Goal: Navigation & Orientation: Find specific page/section

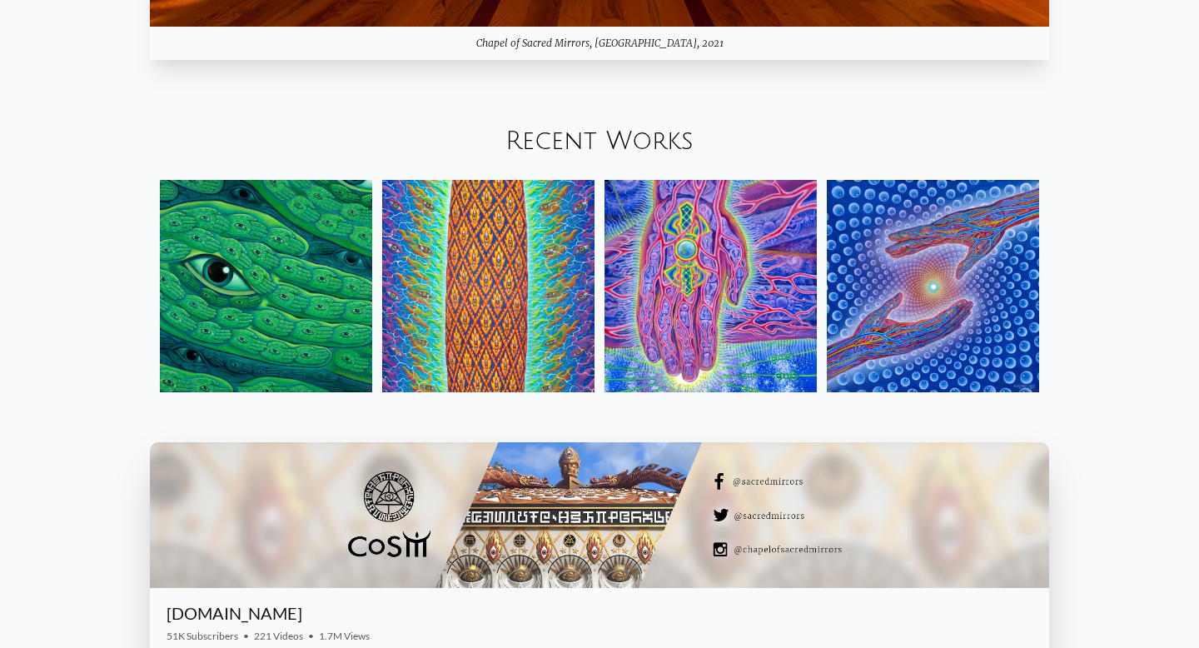
scroll to position [1977, 0]
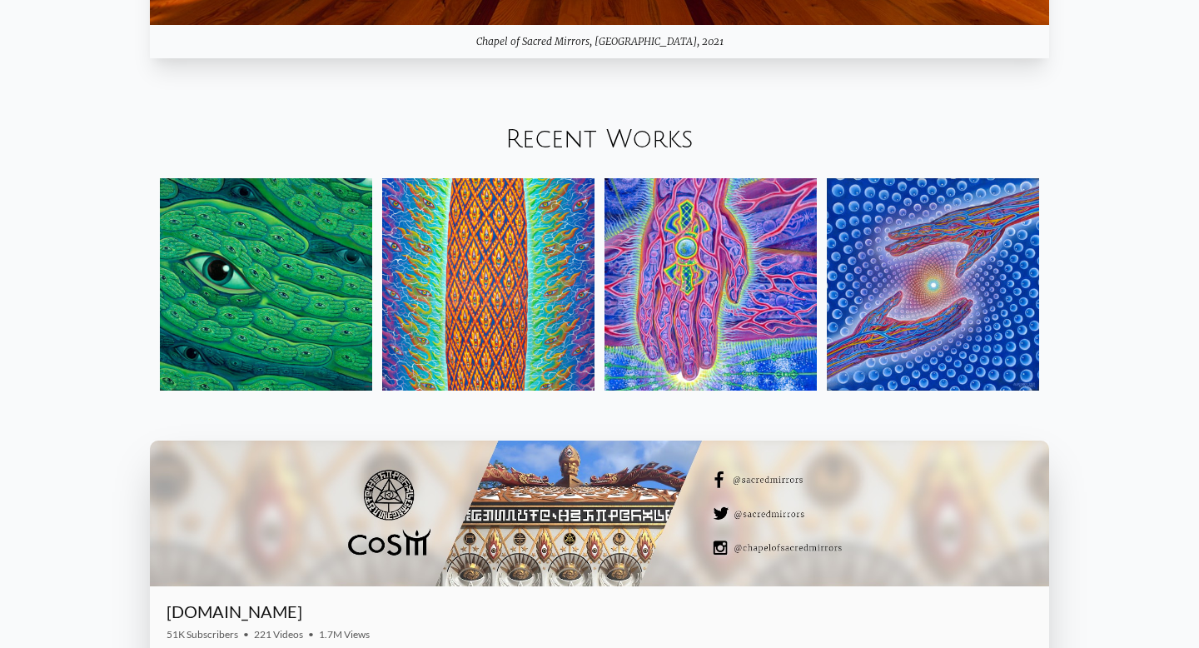
click at [262, 295] on img at bounding box center [266, 284] width 212 height 212
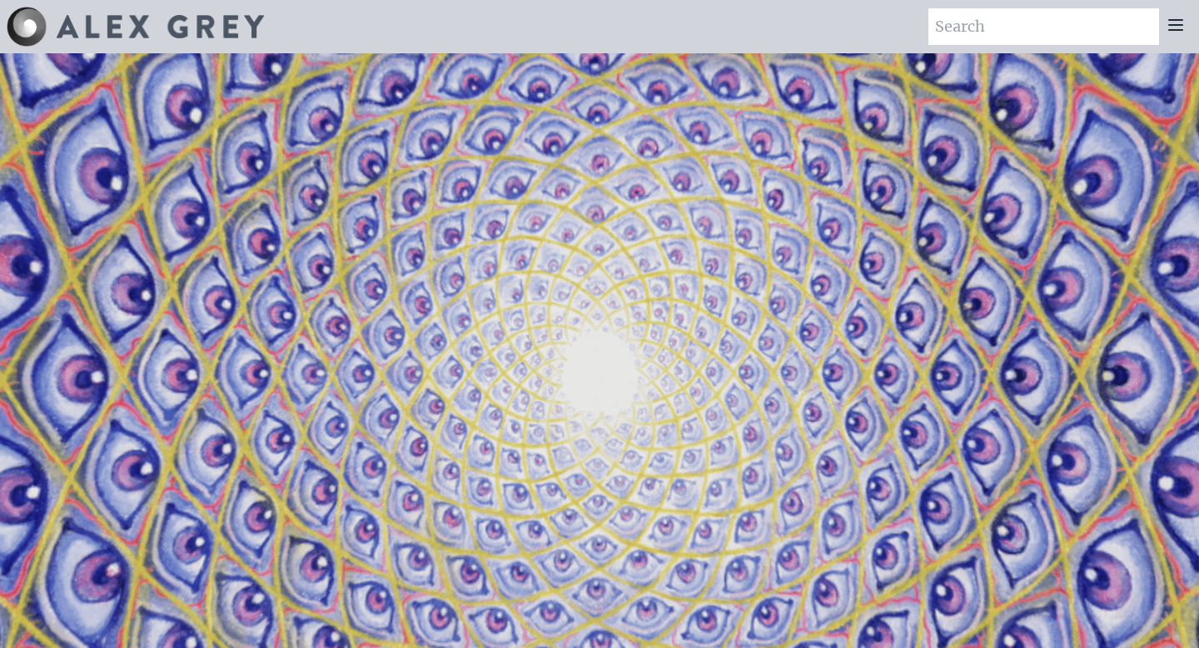
click at [1175, 26] on icon at bounding box center [1176, 25] width 20 height 20
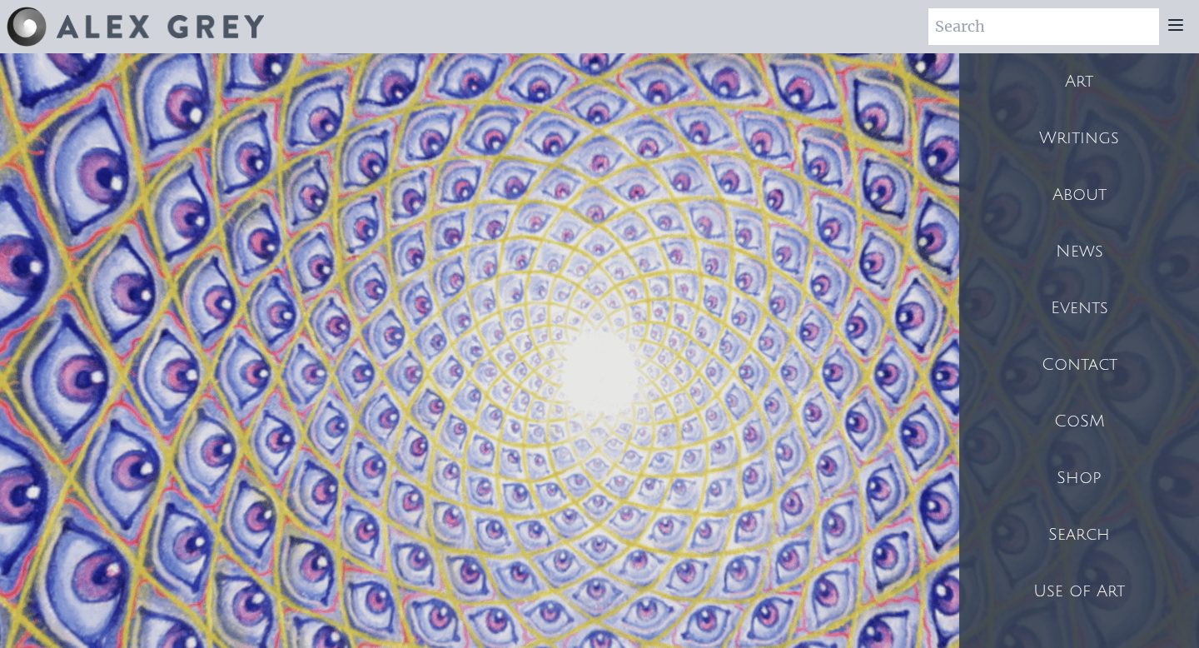
click at [1106, 407] on div "CoSM" at bounding box center [1079, 421] width 240 height 57
